Goal: Find specific page/section: Find specific page/section

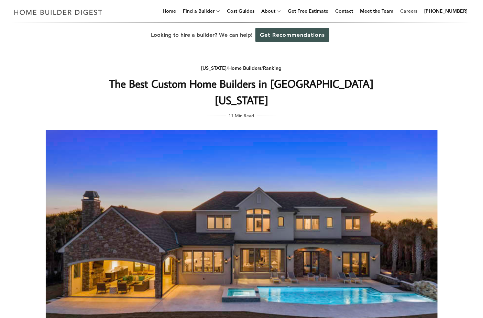
click at [414, 10] on link "Careers" at bounding box center [408, 11] width 23 height 22
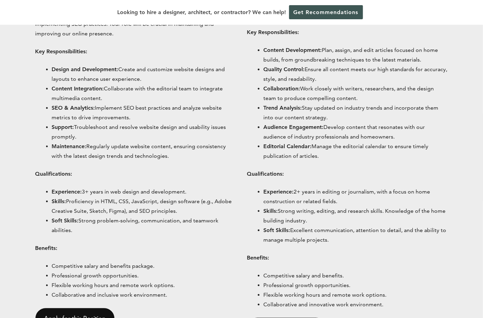
scroll to position [572, 0]
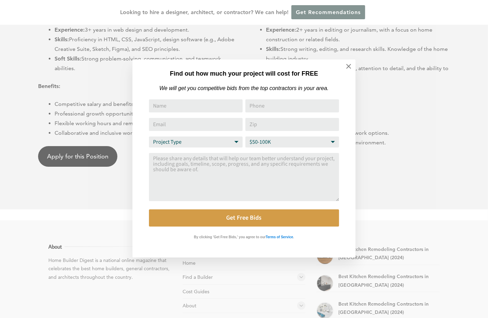
click at [10, 222] on div "Find out how much your project will cost for FREE We will get you competitive b…" at bounding box center [244, 159] width 488 height 318
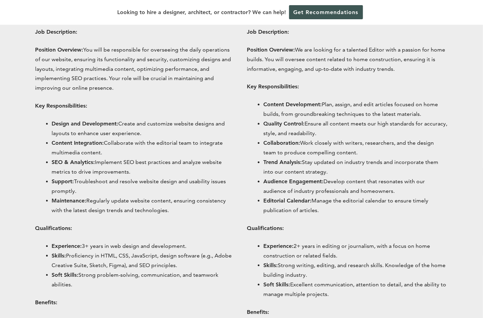
scroll to position [353, 0]
